Goal: Check status

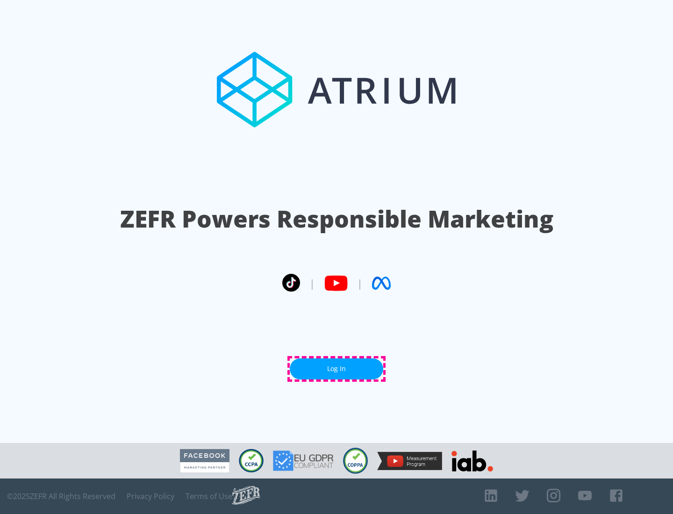
click at [336, 369] on link "Log In" at bounding box center [336, 368] width 93 height 21
